Goal: Information Seeking & Learning: Learn about a topic

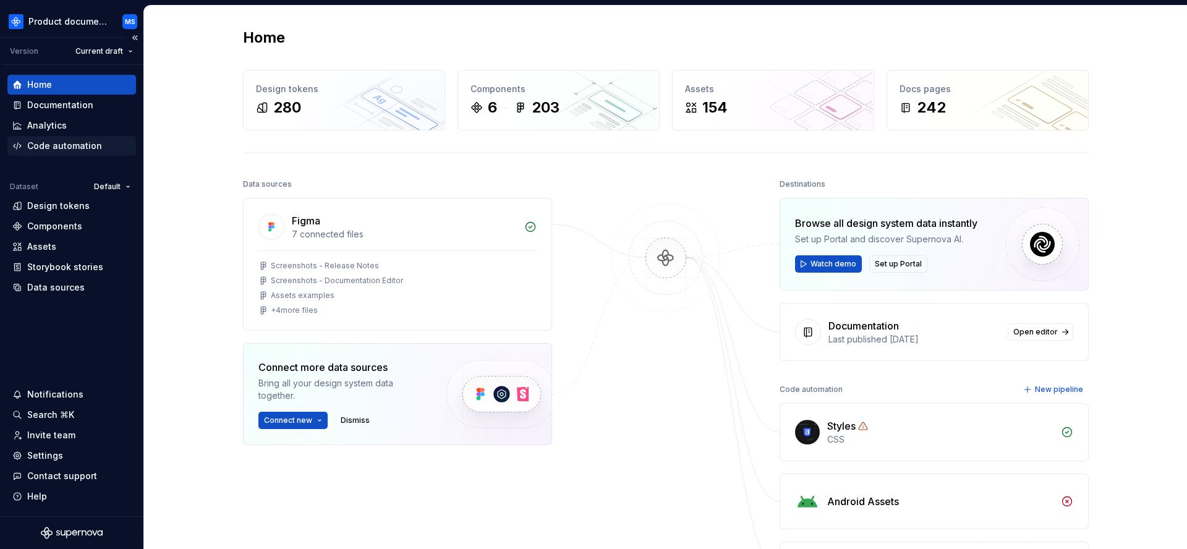
click at [65, 147] on div "Code automation" at bounding box center [64, 146] width 75 height 12
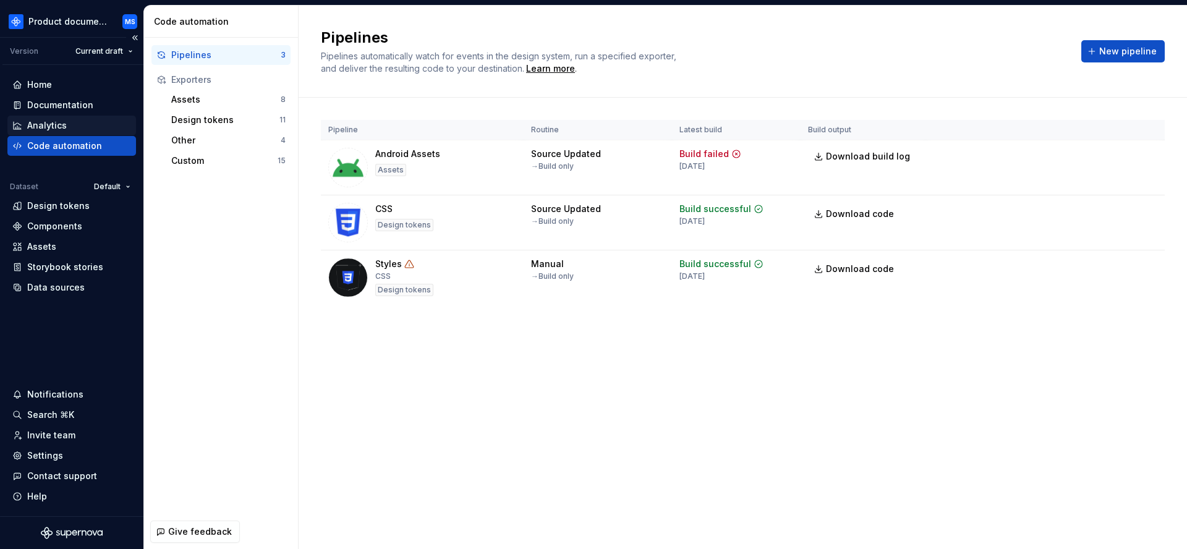
click at [56, 127] on div "Analytics" at bounding box center [47, 125] width 40 height 12
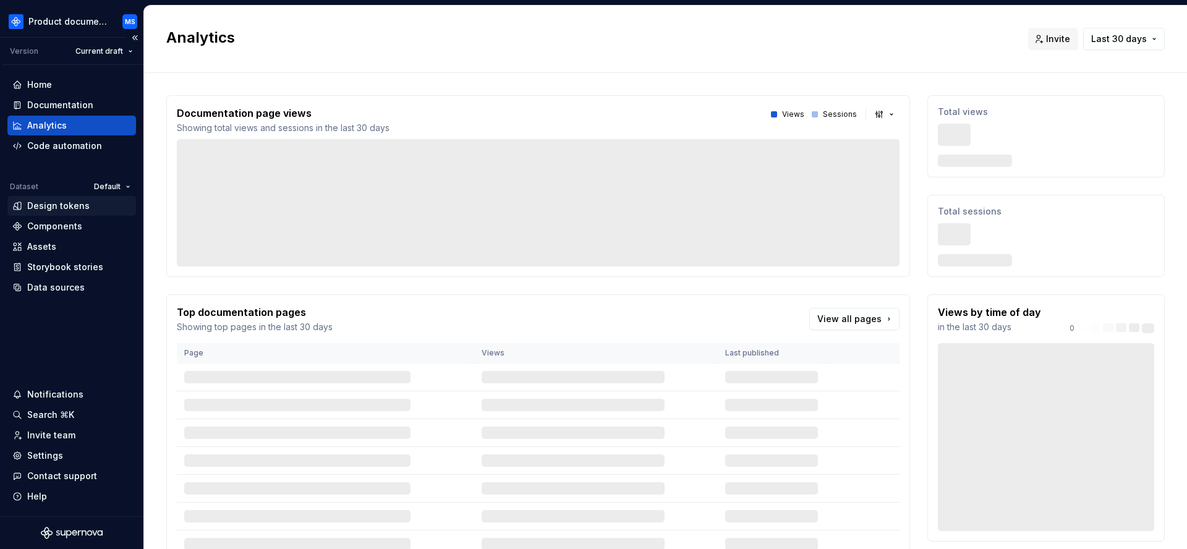
click at [69, 208] on div "Design tokens" at bounding box center [58, 206] width 62 height 12
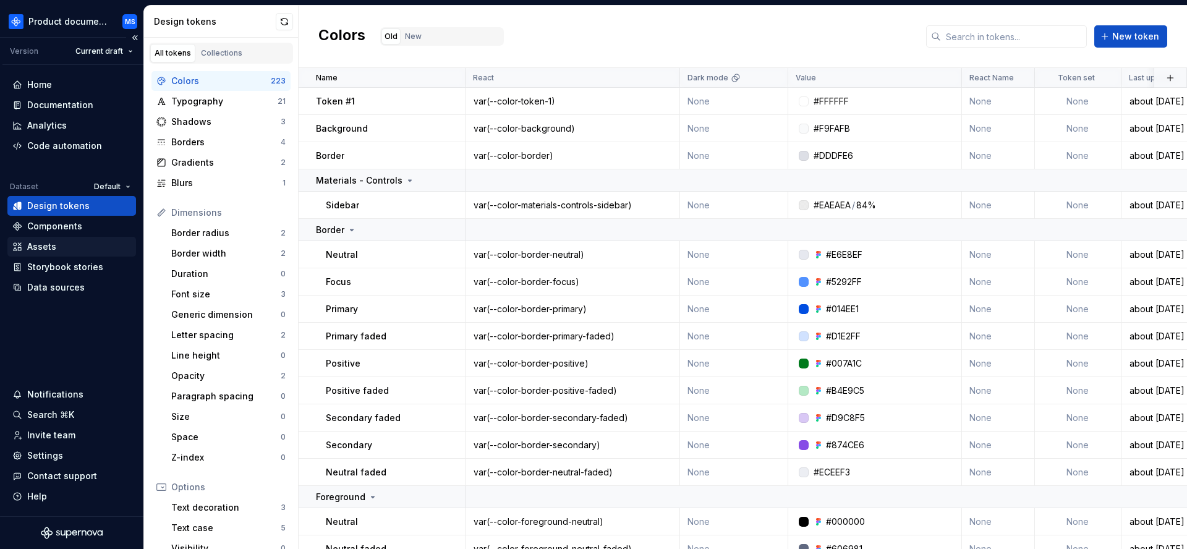
click at [60, 238] on div "Assets" at bounding box center [71, 247] width 129 height 20
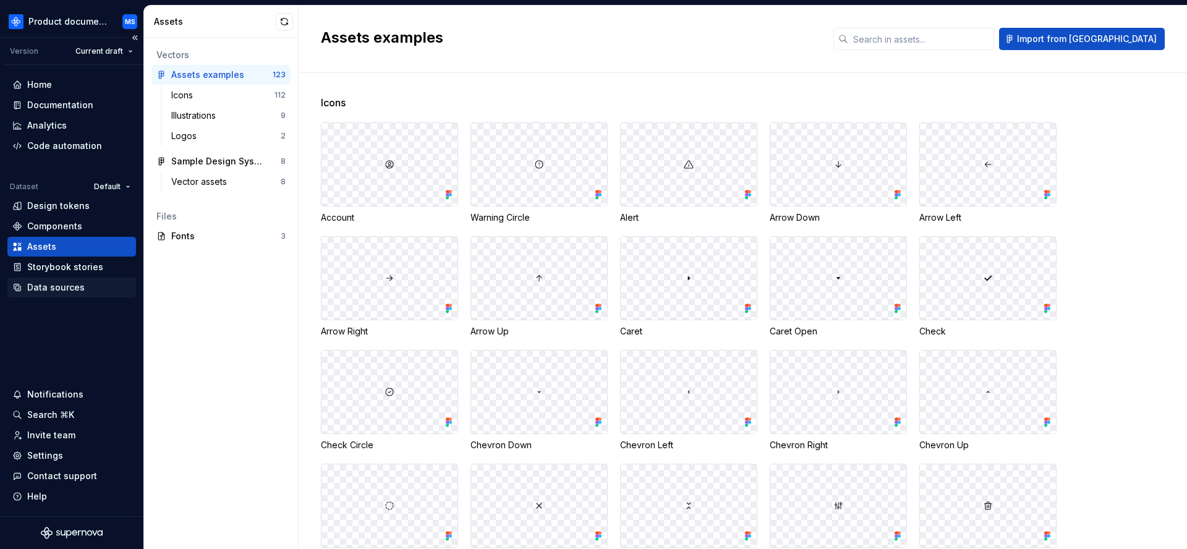
click at [62, 293] on div "Data sources" at bounding box center [55, 287] width 57 height 12
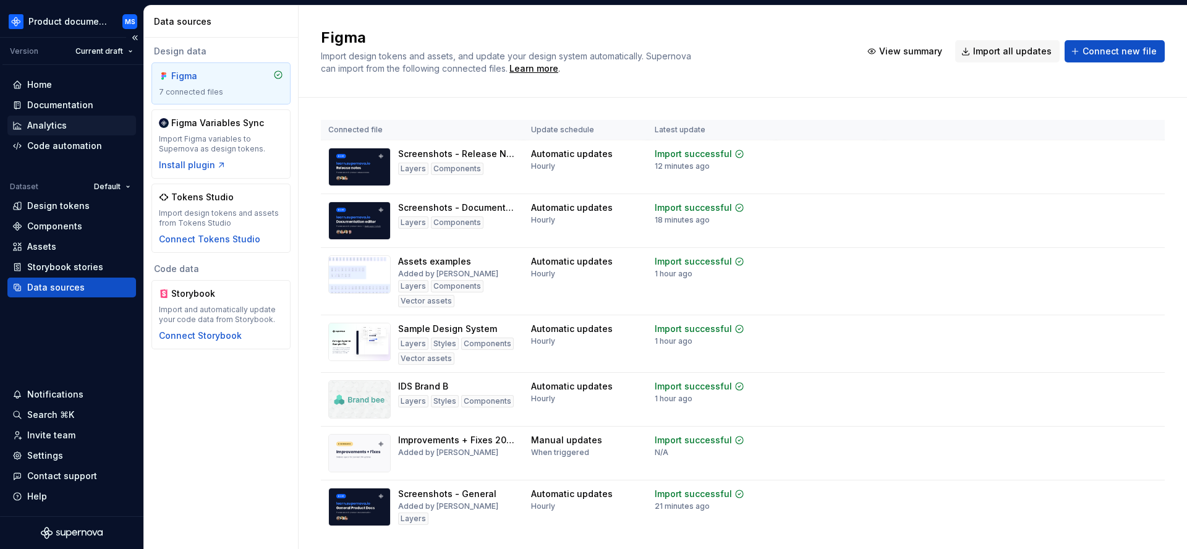
click at [88, 125] on div "Analytics" at bounding box center [71, 125] width 119 height 12
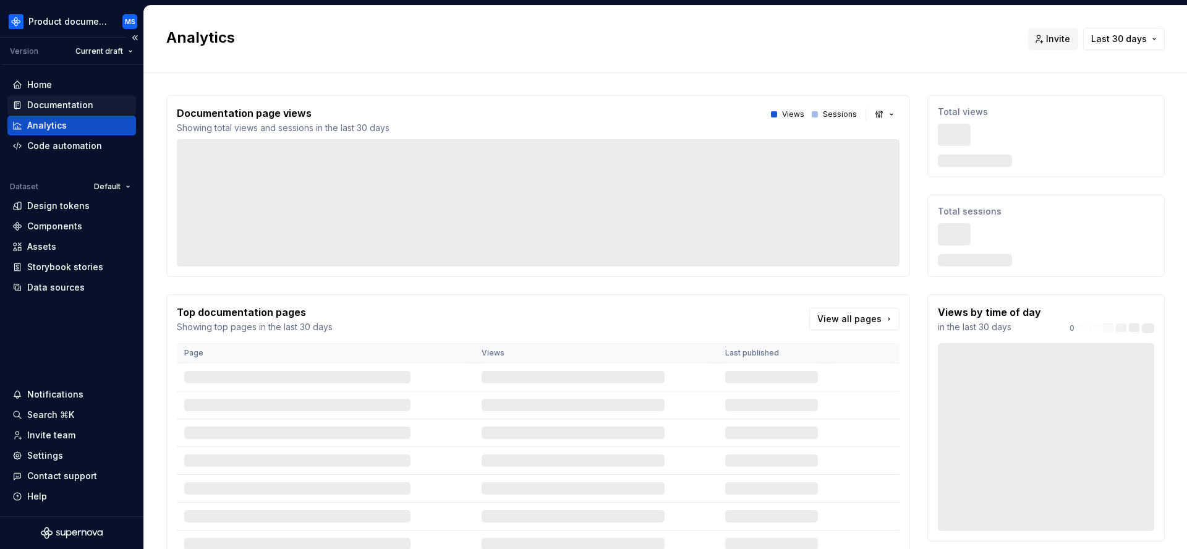
click at [91, 101] on div "Documentation" at bounding box center [71, 105] width 119 height 12
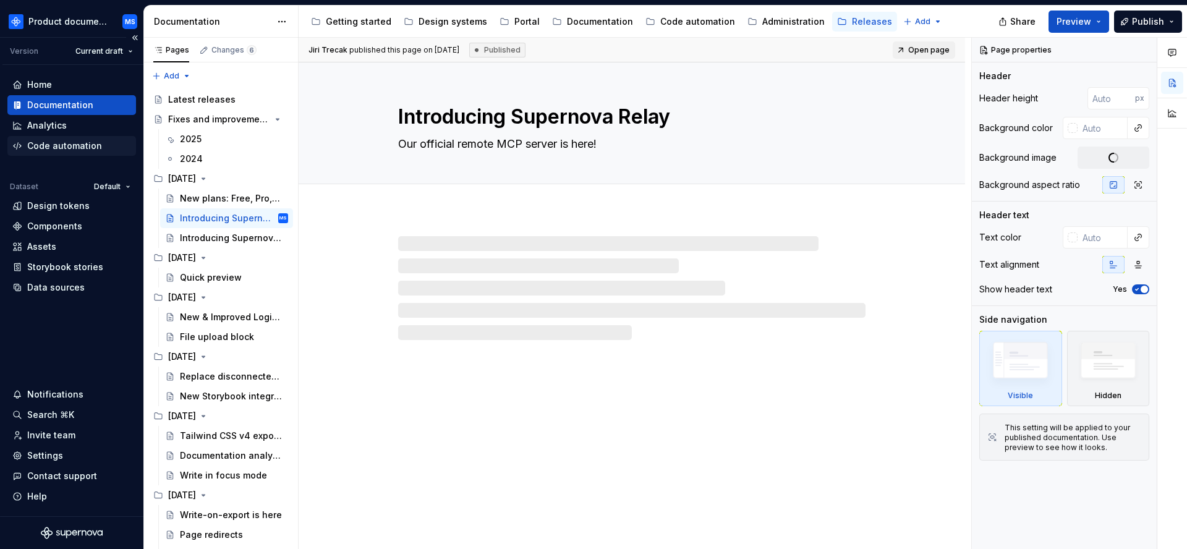
type textarea "*"
click at [69, 140] on div "Code automation" at bounding box center [64, 146] width 75 height 12
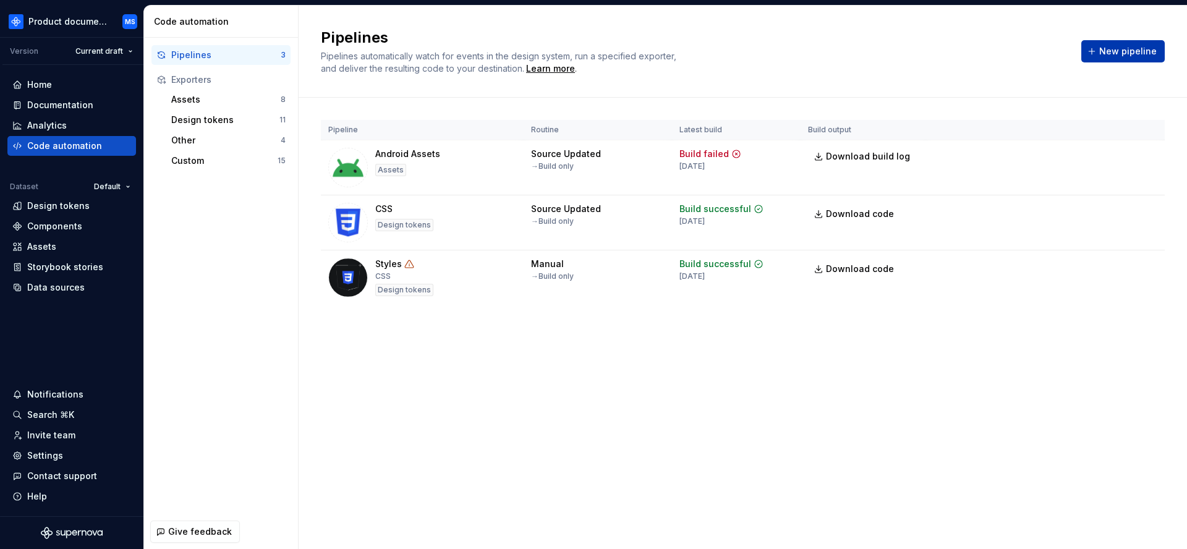
click at [1140, 55] on span "New pipeline" at bounding box center [1127, 51] width 57 height 12
click at [221, 56] on div "Pipelines" at bounding box center [225, 55] width 109 height 12
click at [1152, 60] on button "New pipeline" at bounding box center [1122, 51] width 83 height 22
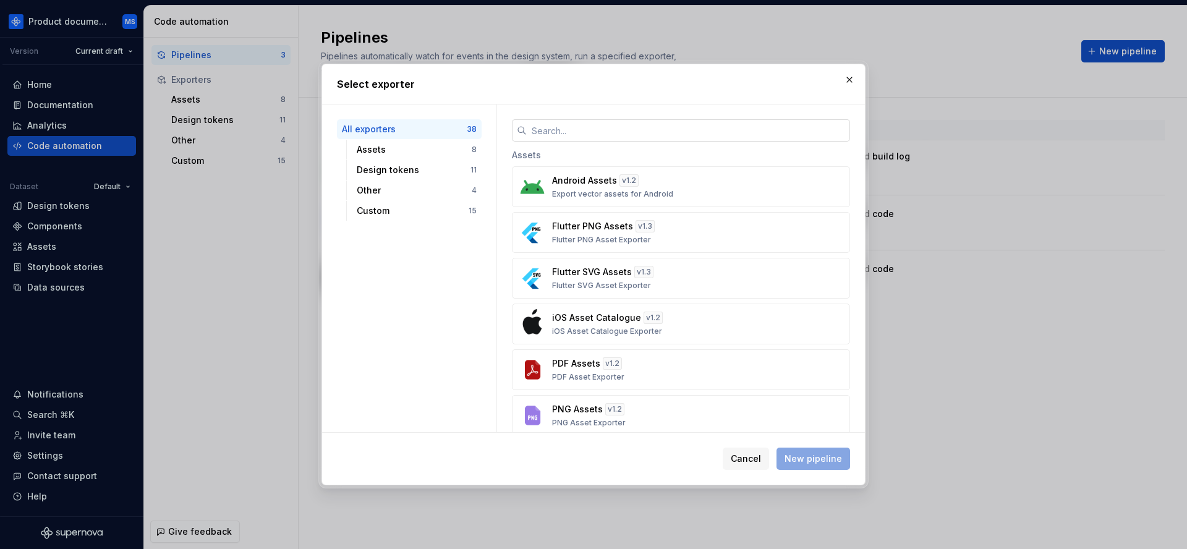
click at [616, 132] on input "text" at bounding box center [688, 130] width 323 height 22
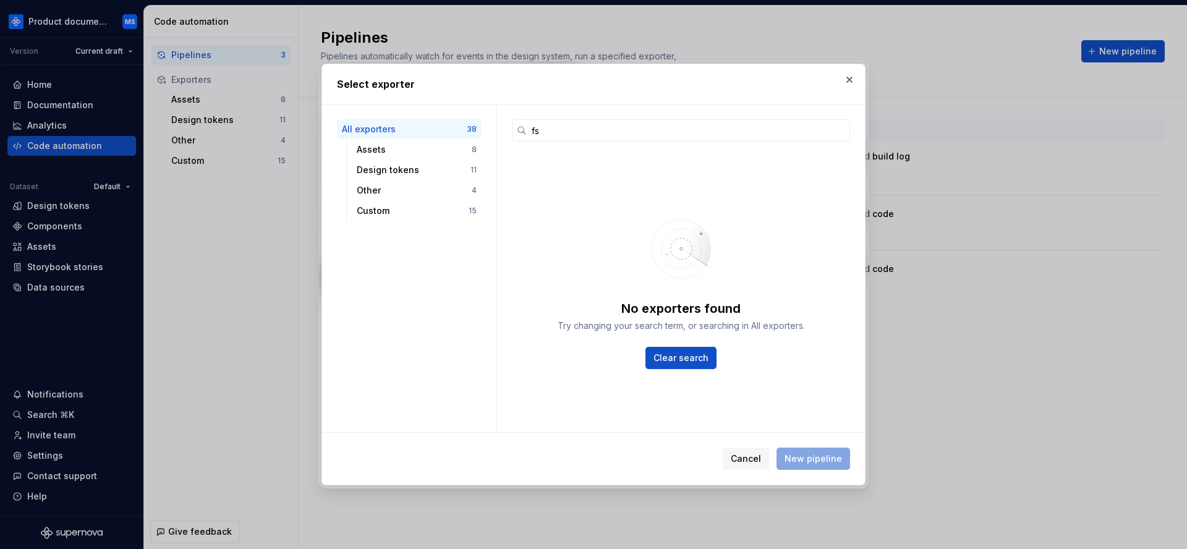
type input "fsf"
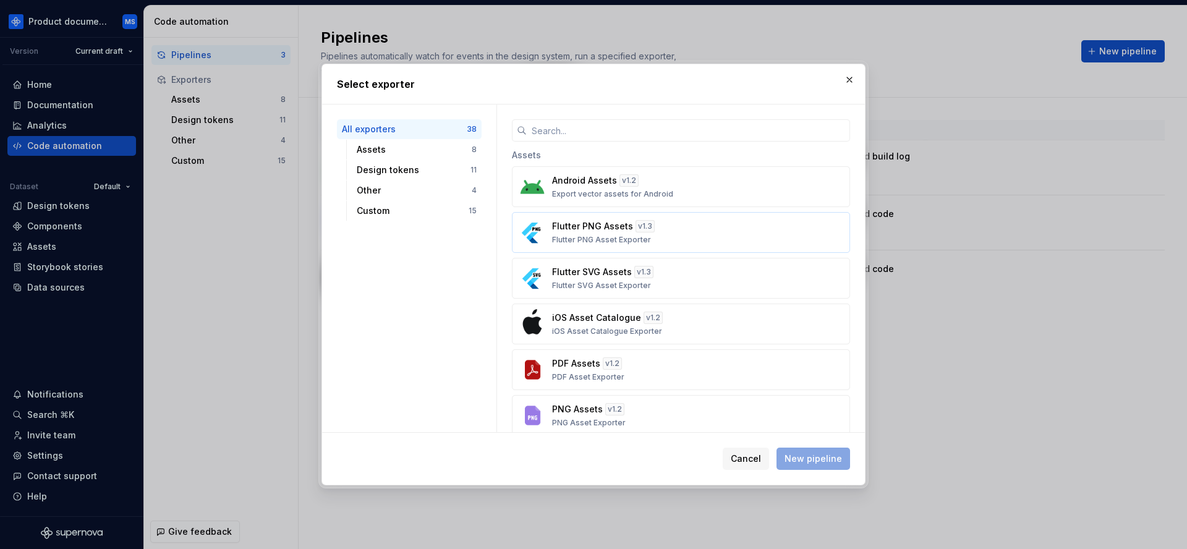
click at [663, 225] on div "Flutter PNG Assets v 1.3 Flutter PNG Asset Exporter" at bounding box center [677, 232] width 250 height 25
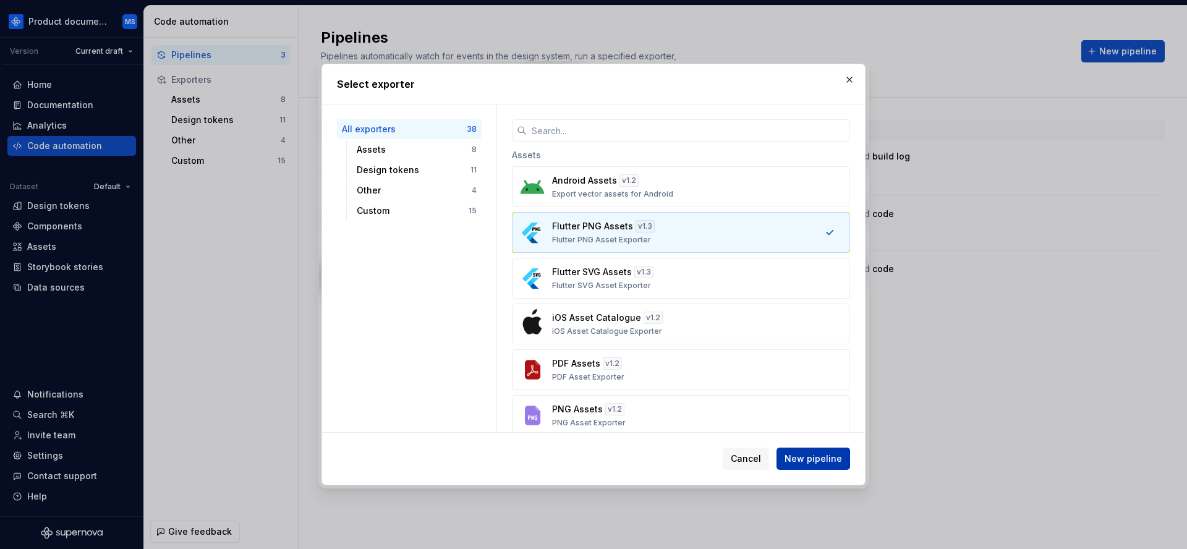
click at [811, 456] on span "New pipeline" at bounding box center [812, 458] width 57 height 12
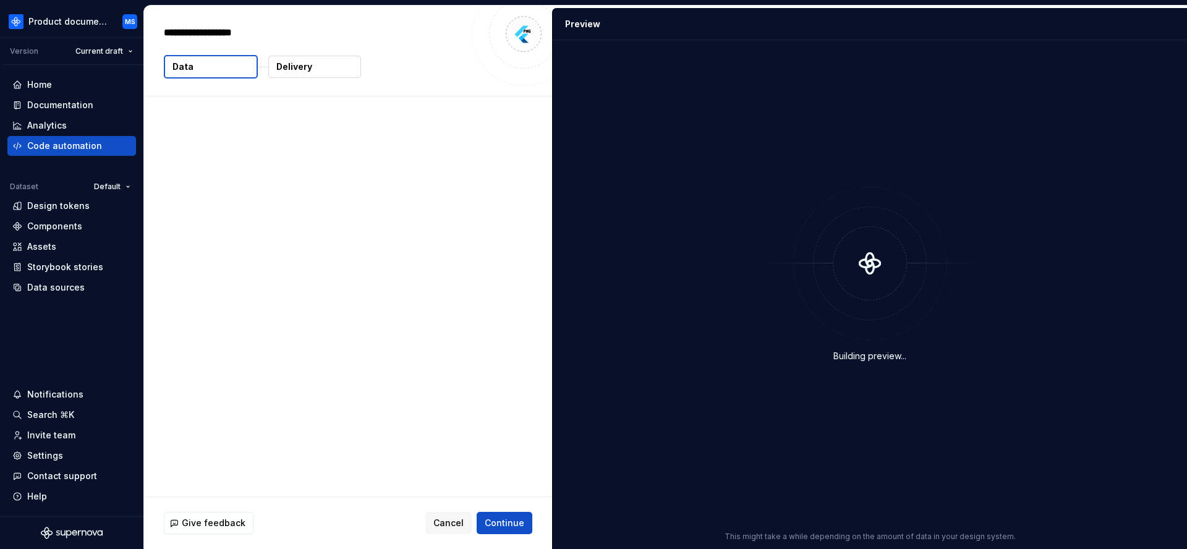
type textarea "*"
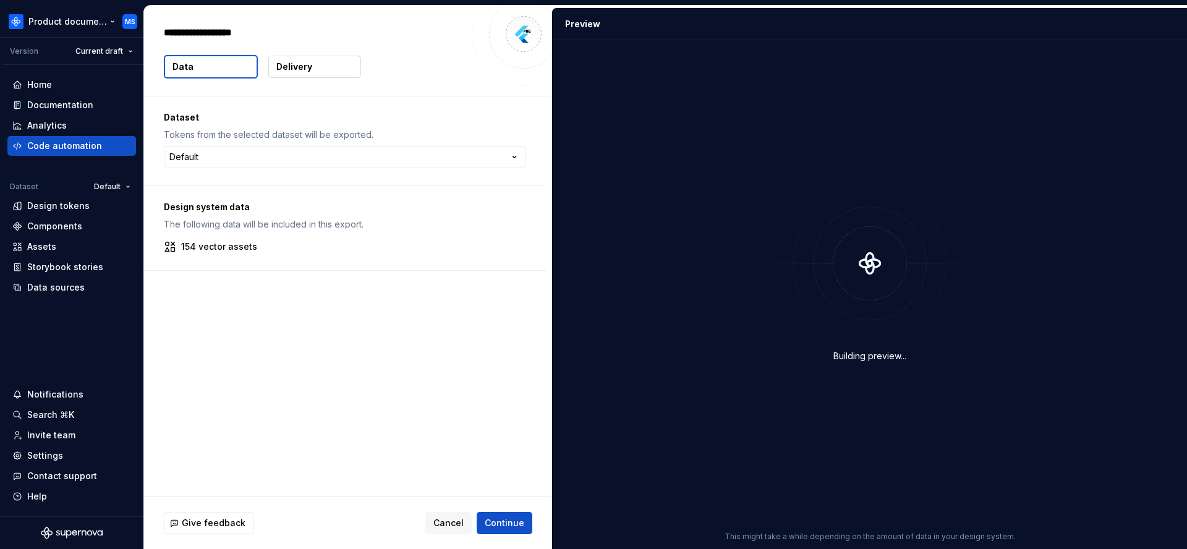
click at [62, 23] on html "**********" at bounding box center [593, 274] width 1187 height 549
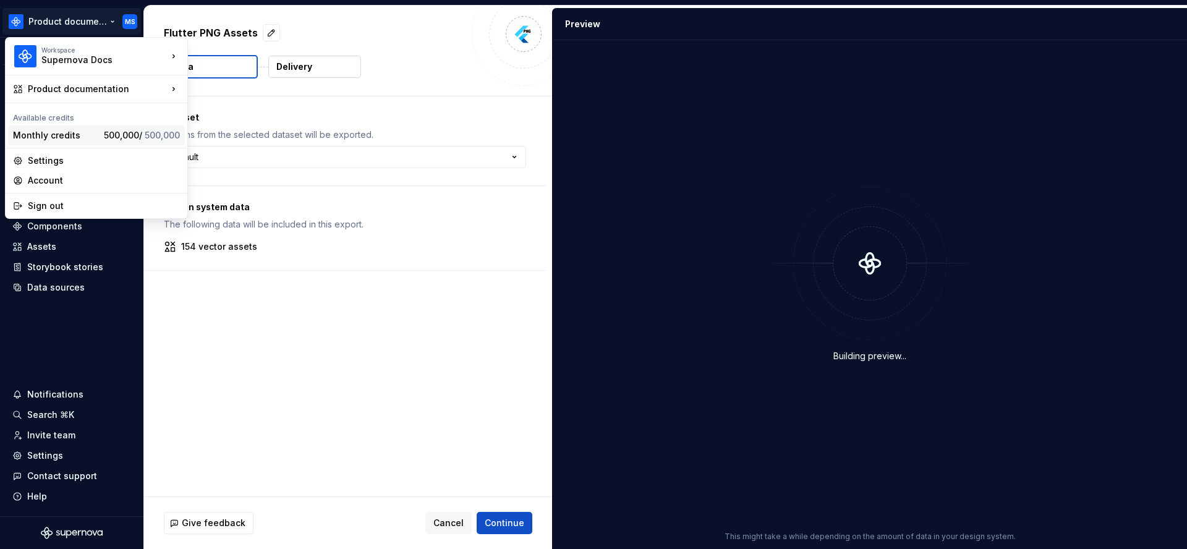
click at [91, 137] on div "Monthly credits" at bounding box center [56, 135] width 86 height 12
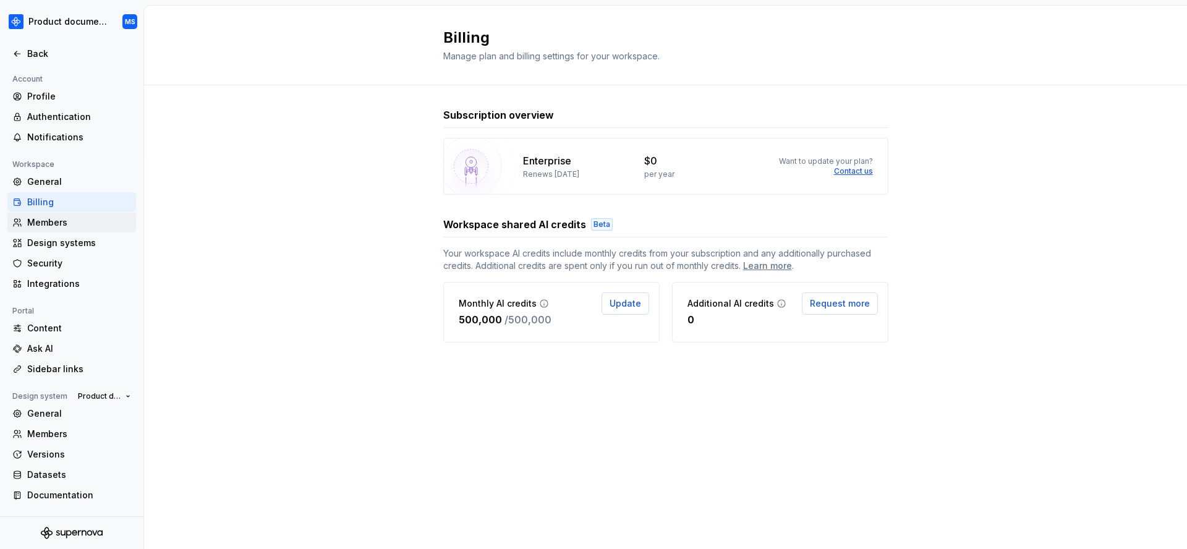
click at [86, 223] on div "Members" at bounding box center [79, 222] width 104 height 12
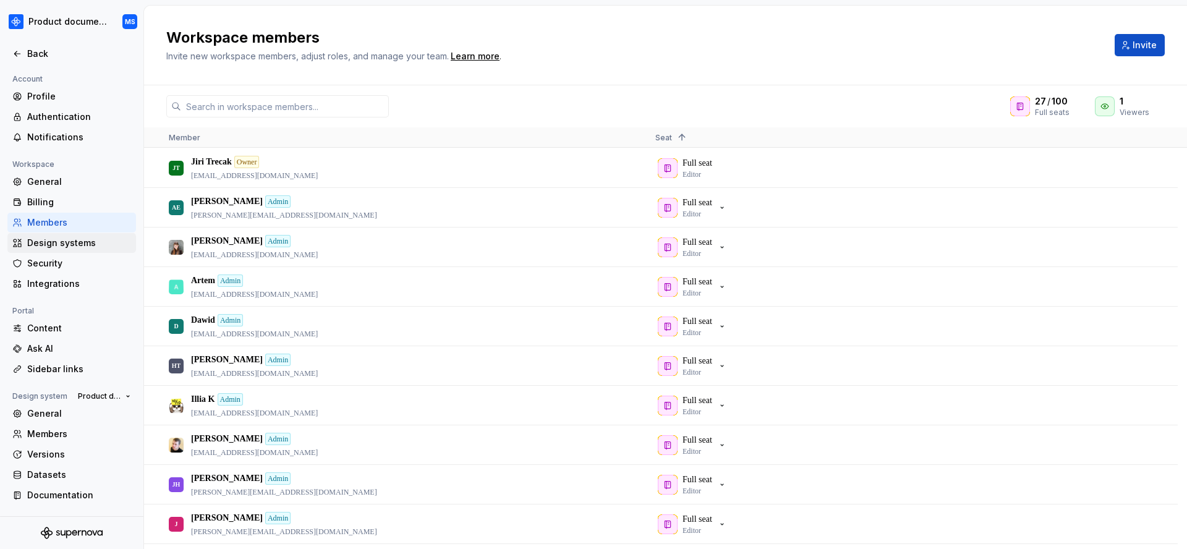
click at [83, 244] on div "Design systems" at bounding box center [79, 243] width 104 height 12
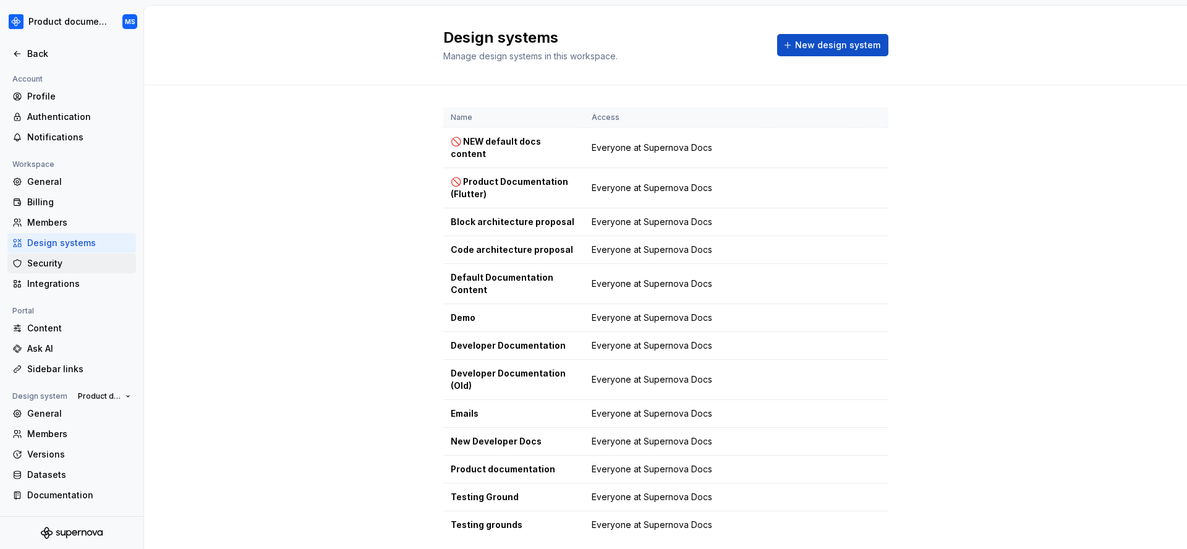
click at [77, 263] on div "Security" at bounding box center [79, 263] width 104 height 12
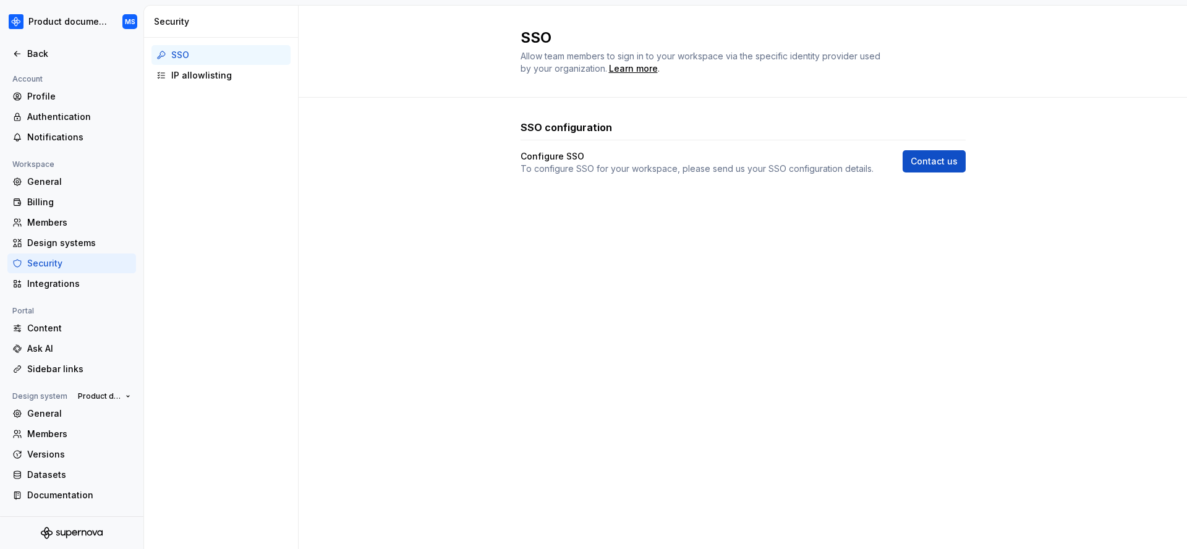
click at [75, 271] on div "Security" at bounding box center [71, 263] width 129 height 20
click at [64, 442] on div "Members" at bounding box center [71, 434] width 129 height 20
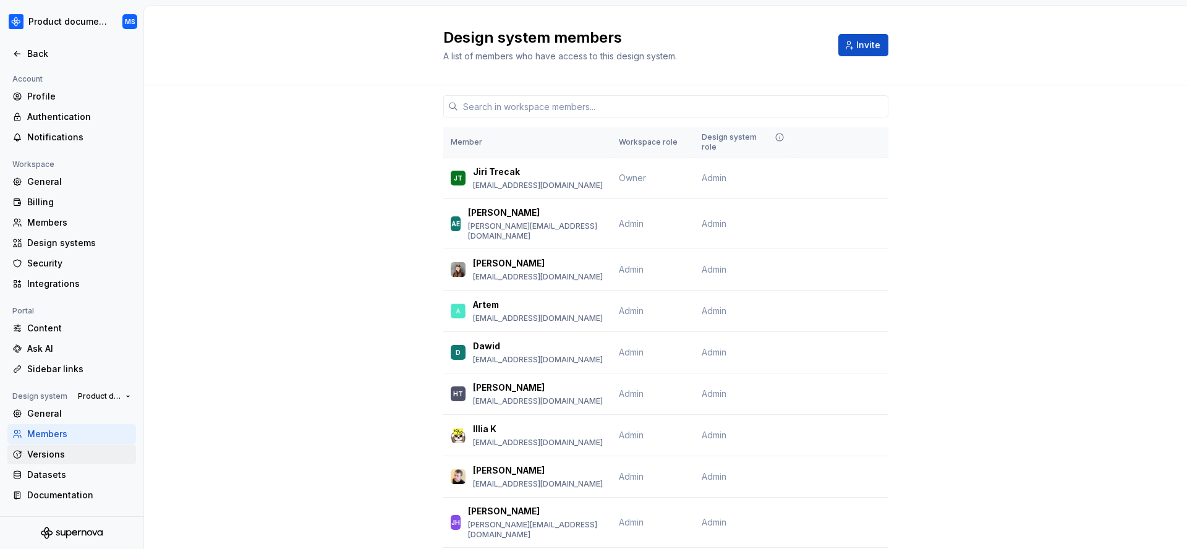
click at [83, 455] on div "Versions" at bounding box center [79, 454] width 104 height 12
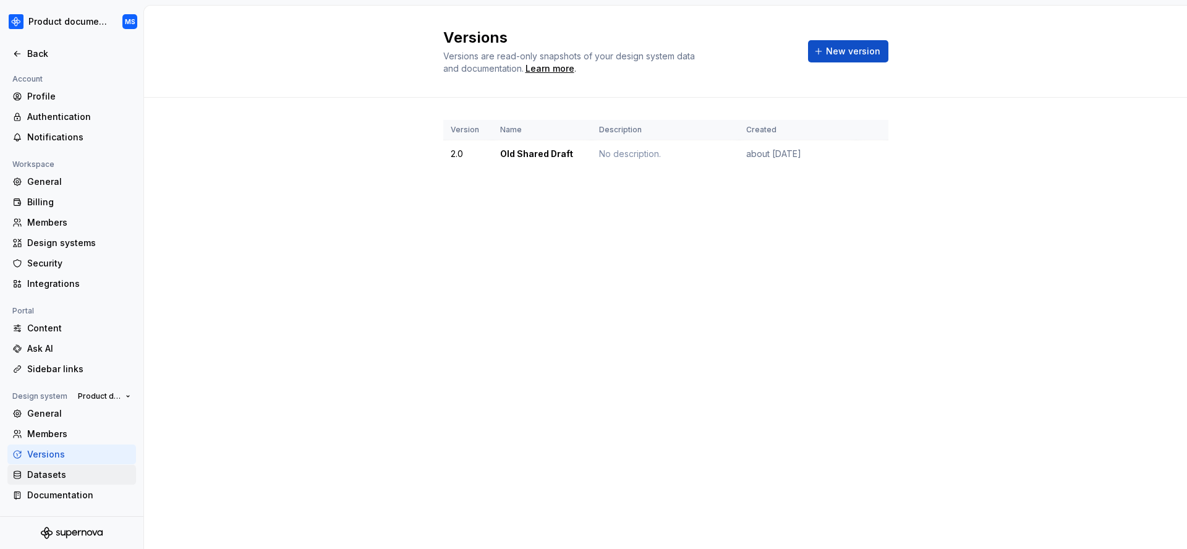
click at [44, 474] on div "Datasets" at bounding box center [79, 474] width 104 height 12
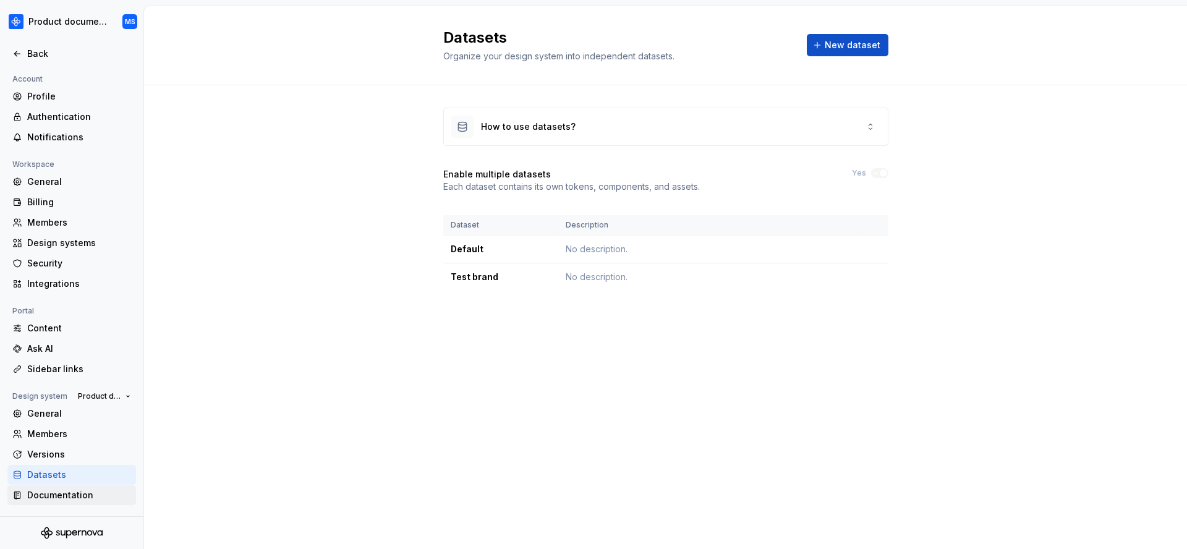
click at [57, 488] on div "Documentation" at bounding box center [71, 495] width 129 height 20
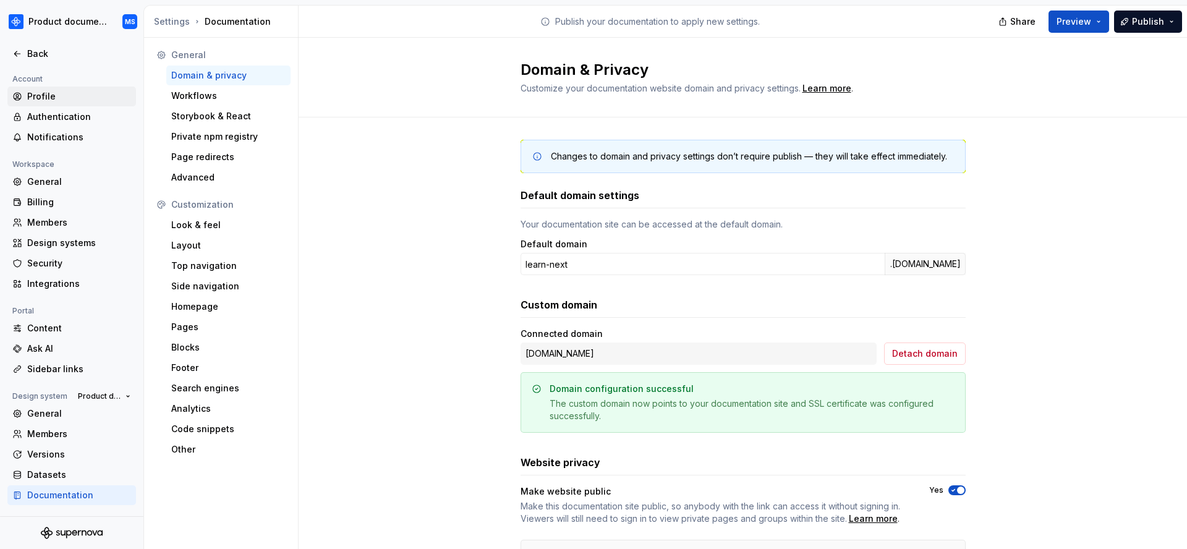
click at [75, 100] on div "Profile" at bounding box center [79, 96] width 104 height 12
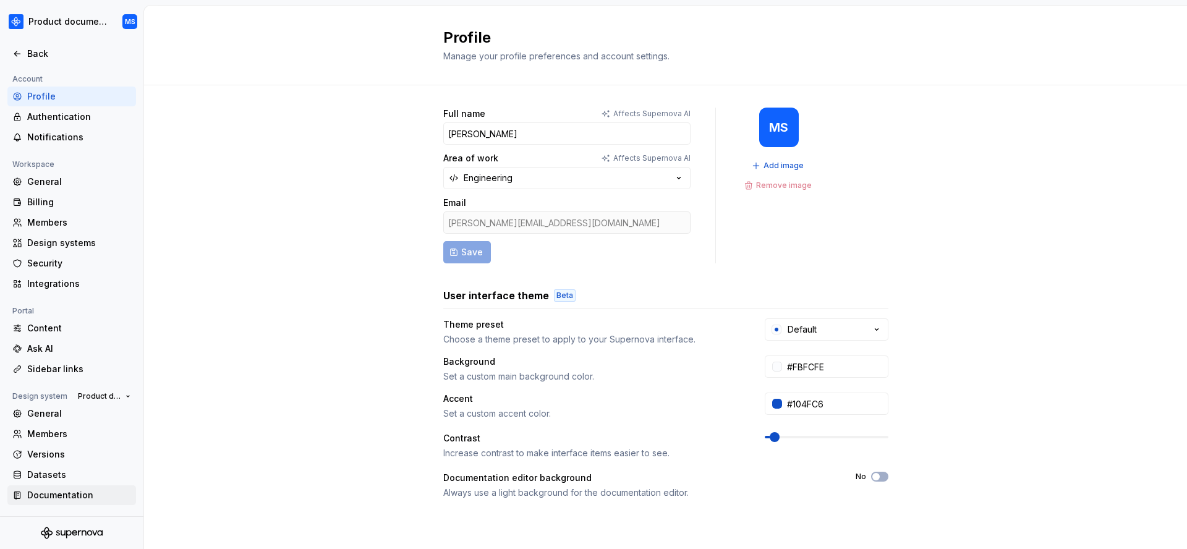
click at [64, 501] on div "Documentation" at bounding box center [79, 495] width 104 height 12
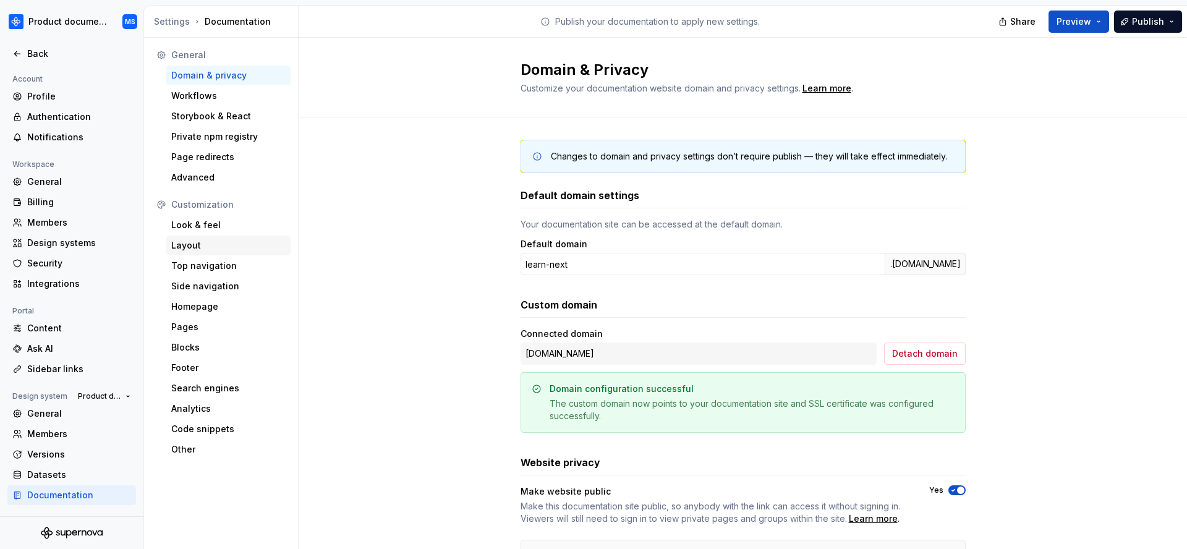
click at [192, 235] on div "Customization Look & feel Layout Top navigation Side navigation Homepage Pages …" at bounding box center [220, 327] width 139 height 265
click at [206, 226] on div "Look & feel" at bounding box center [228, 225] width 114 height 12
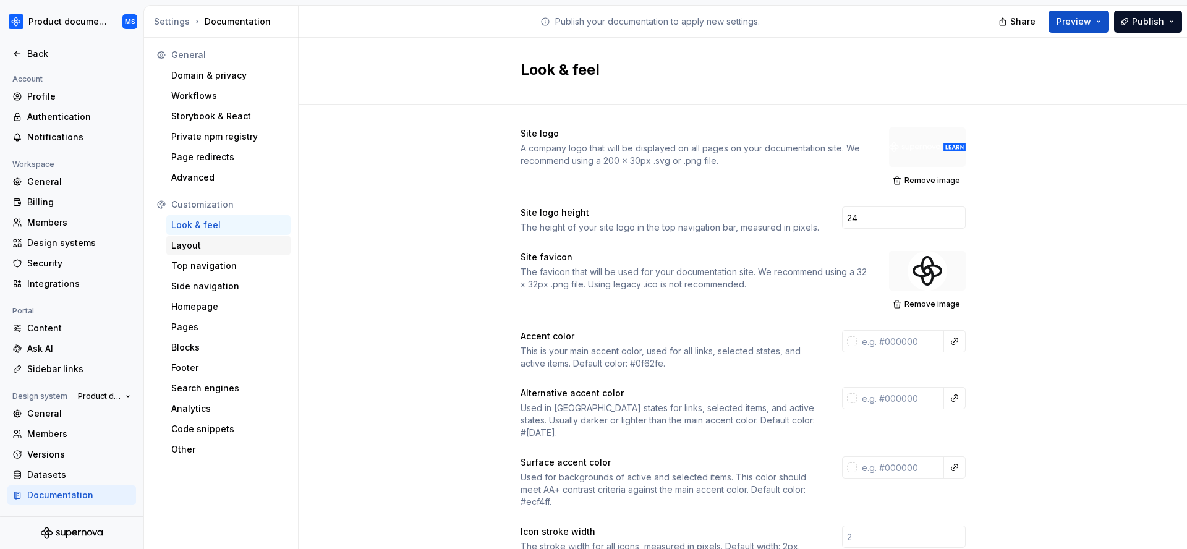
click at [226, 240] on div "Layout" at bounding box center [228, 245] width 114 height 12
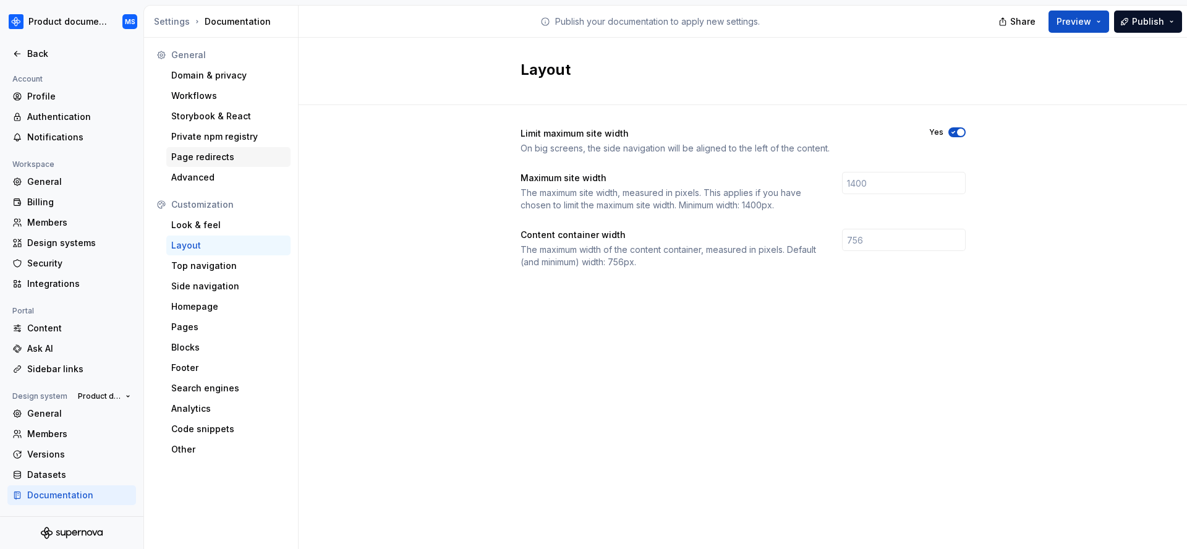
click at [247, 150] on div "Page redirects" at bounding box center [228, 157] width 124 height 20
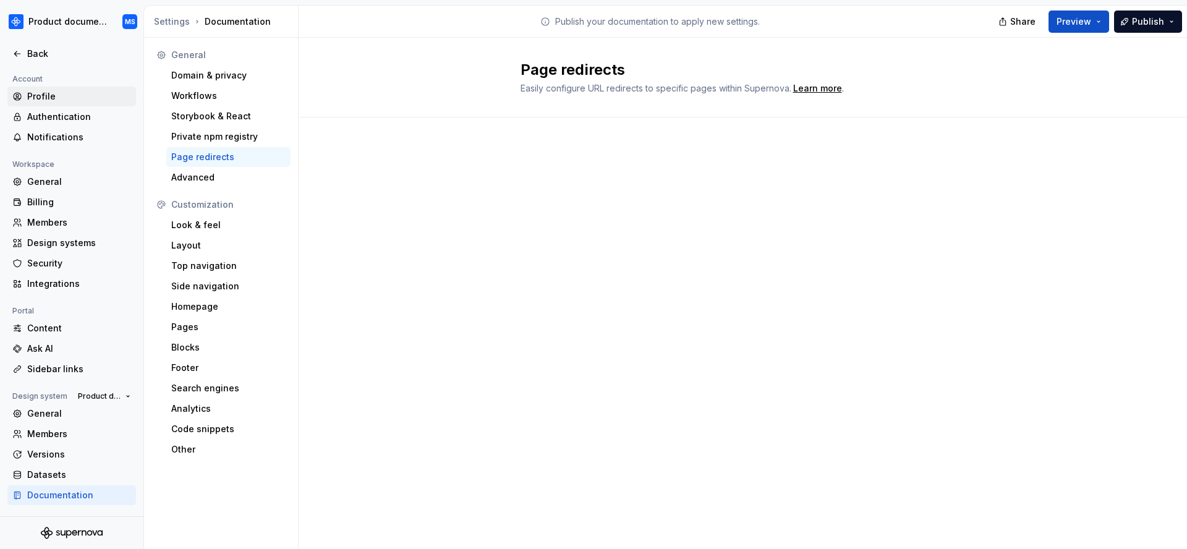
click at [32, 96] on div "Profile" at bounding box center [79, 96] width 104 height 12
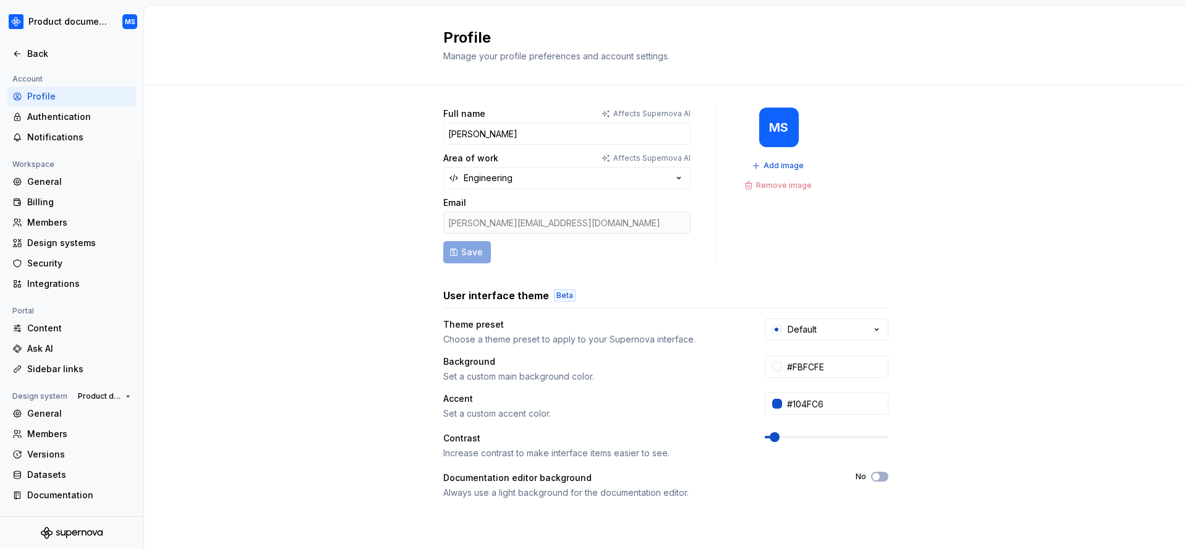
scroll to position [7, 0]
